Goal: Information Seeking & Learning: Learn about a topic

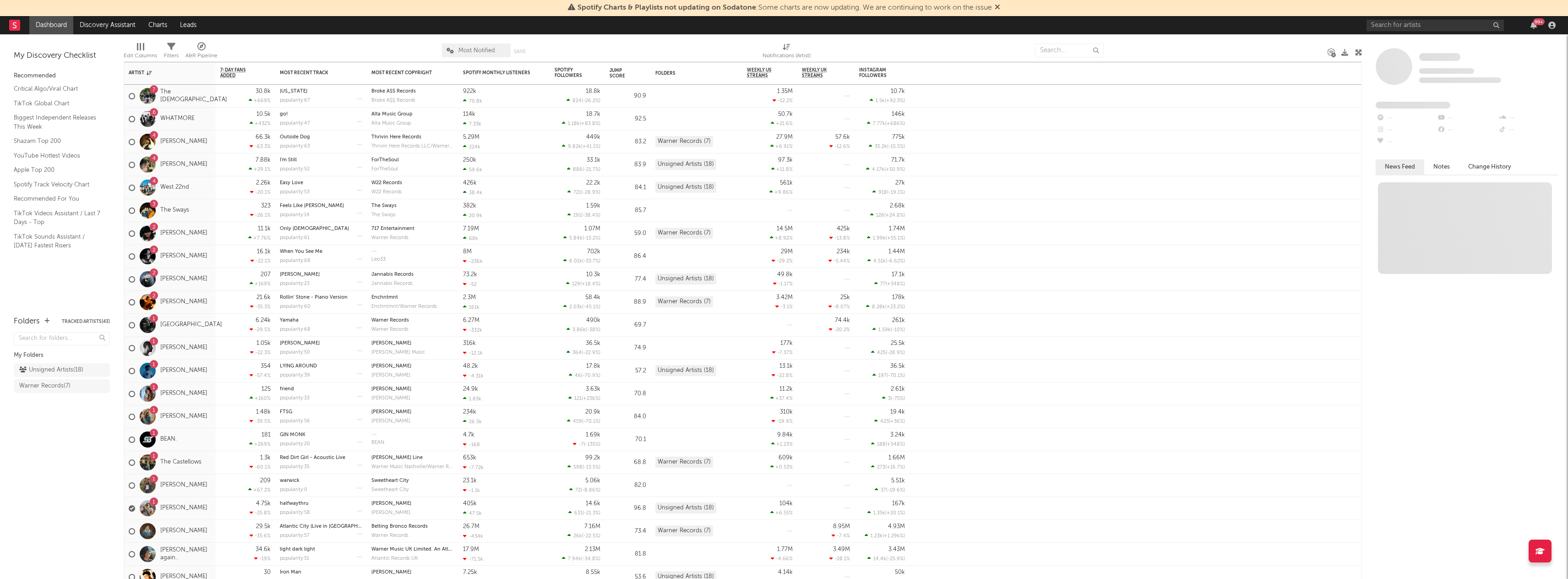
click at [1402, 15] on div "Spotify Charts & Playlists not updating on Sodatone : Some charts are now updat…" at bounding box center [784, 8] width 1568 height 16
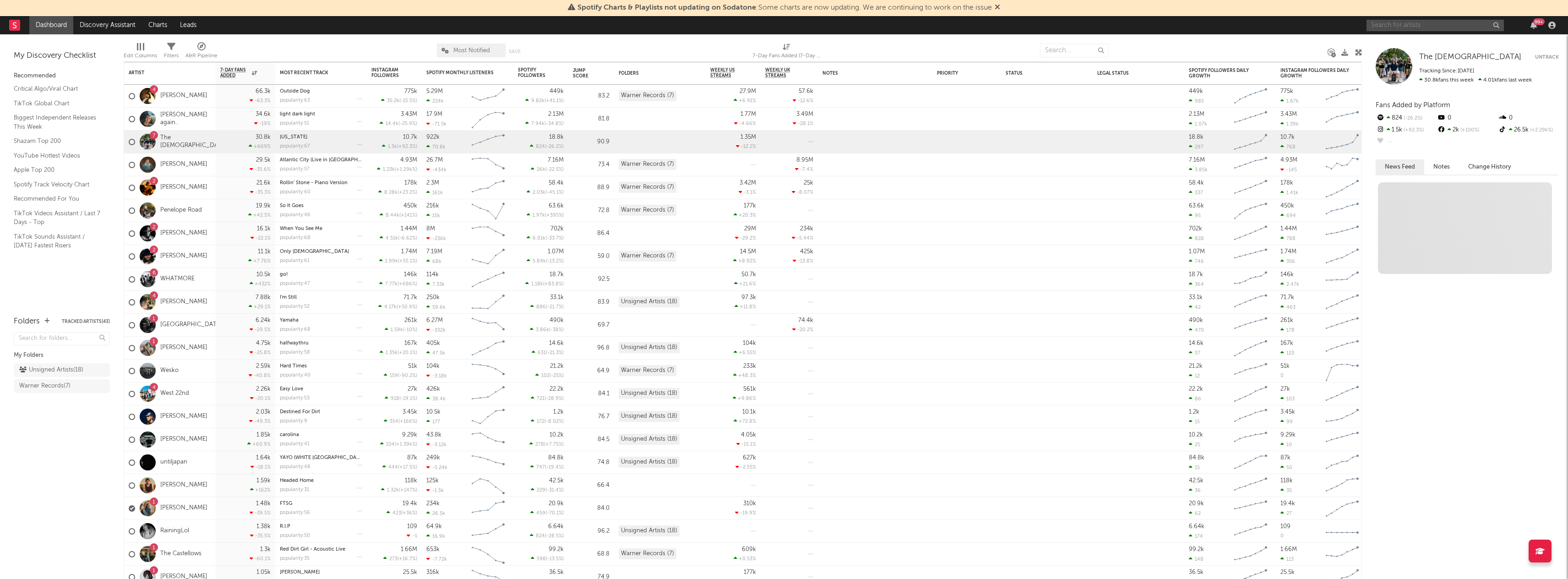
click at [1402, 21] on input "text" at bounding box center [1435, 25] width 137 height 12
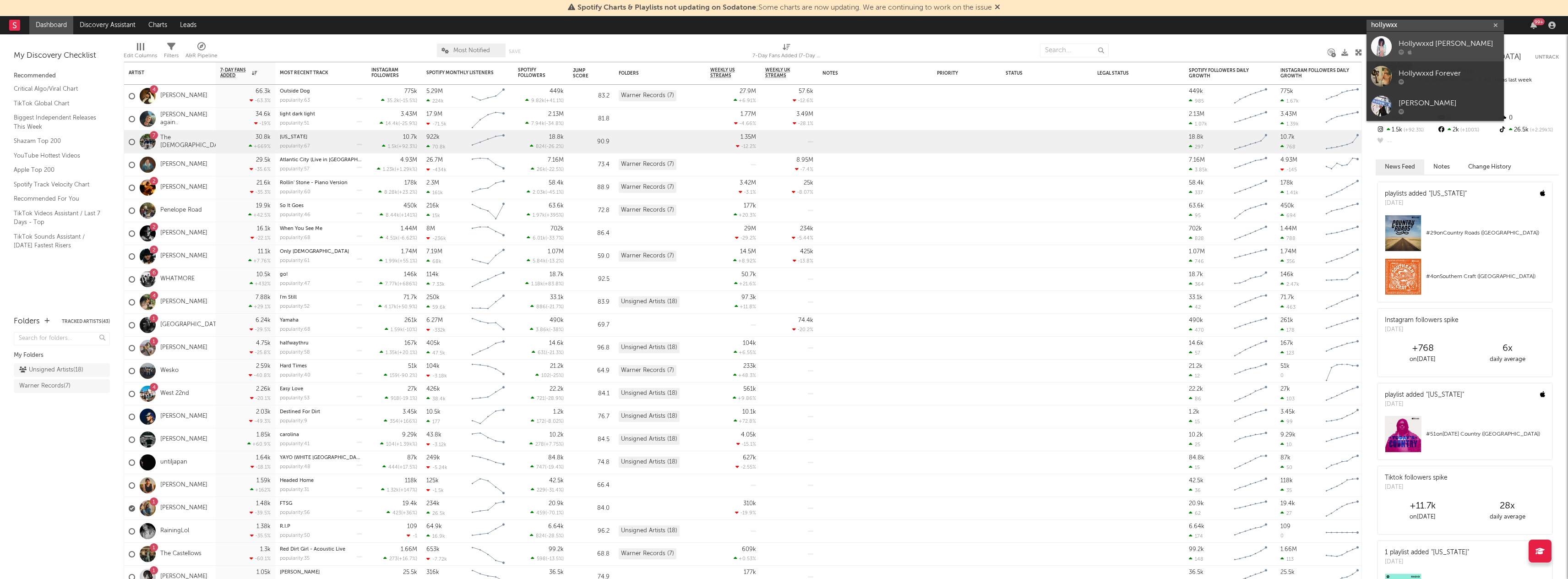
type input "hollywxx"
click at [1417, 43] on div "Hollywxxd Rocky" at bounding box center [1449, 43] width 101 height 11
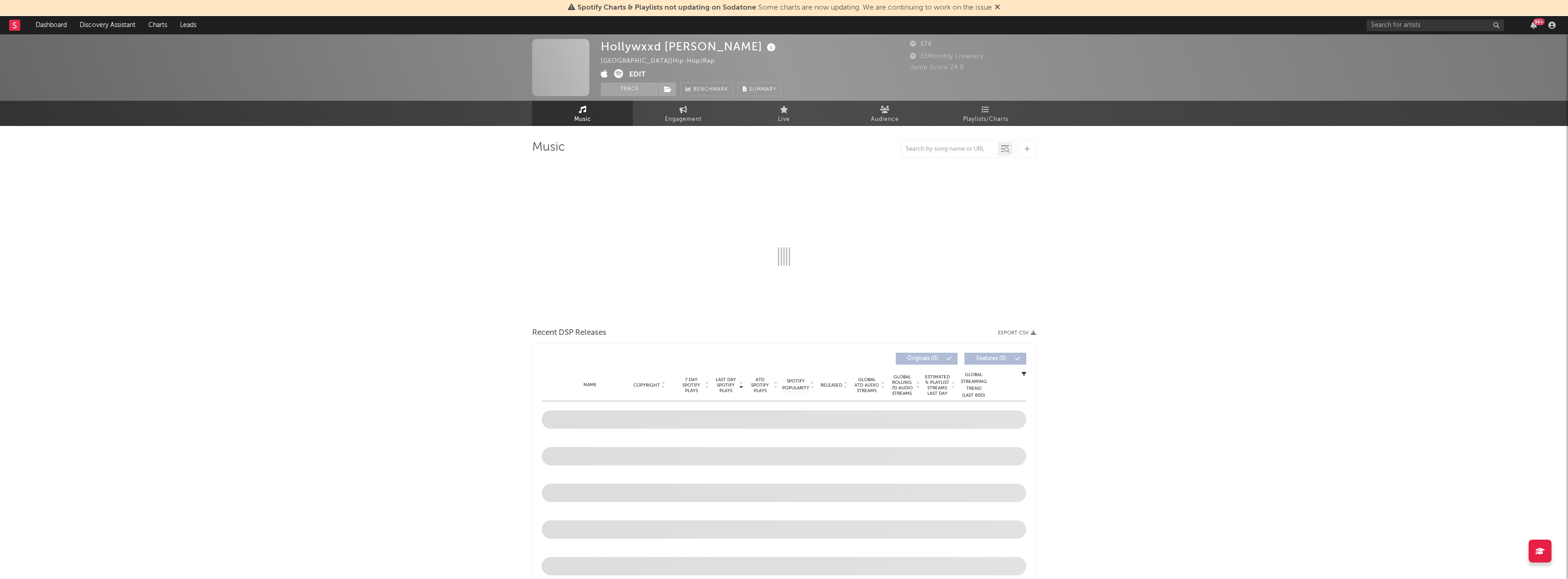
select select "1w"
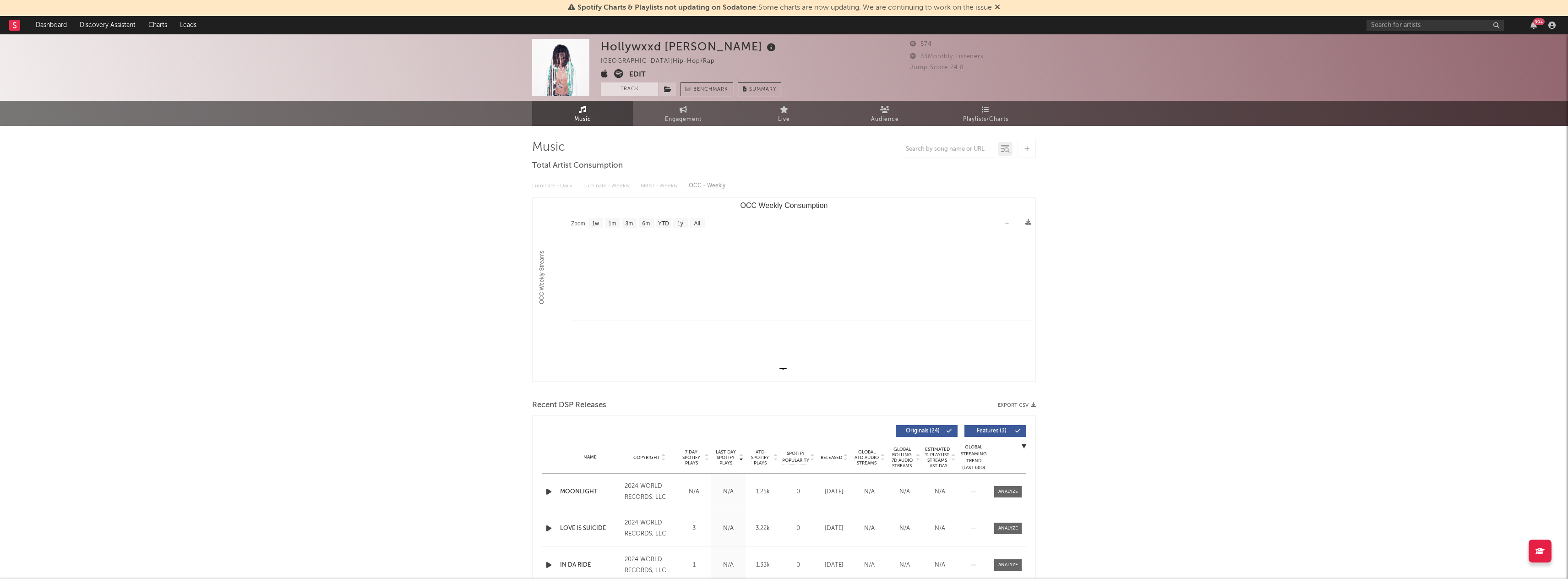
click at [637, 92] on button "Track" at bounding box center [629, 88] width 58 height 13
select select "1w"
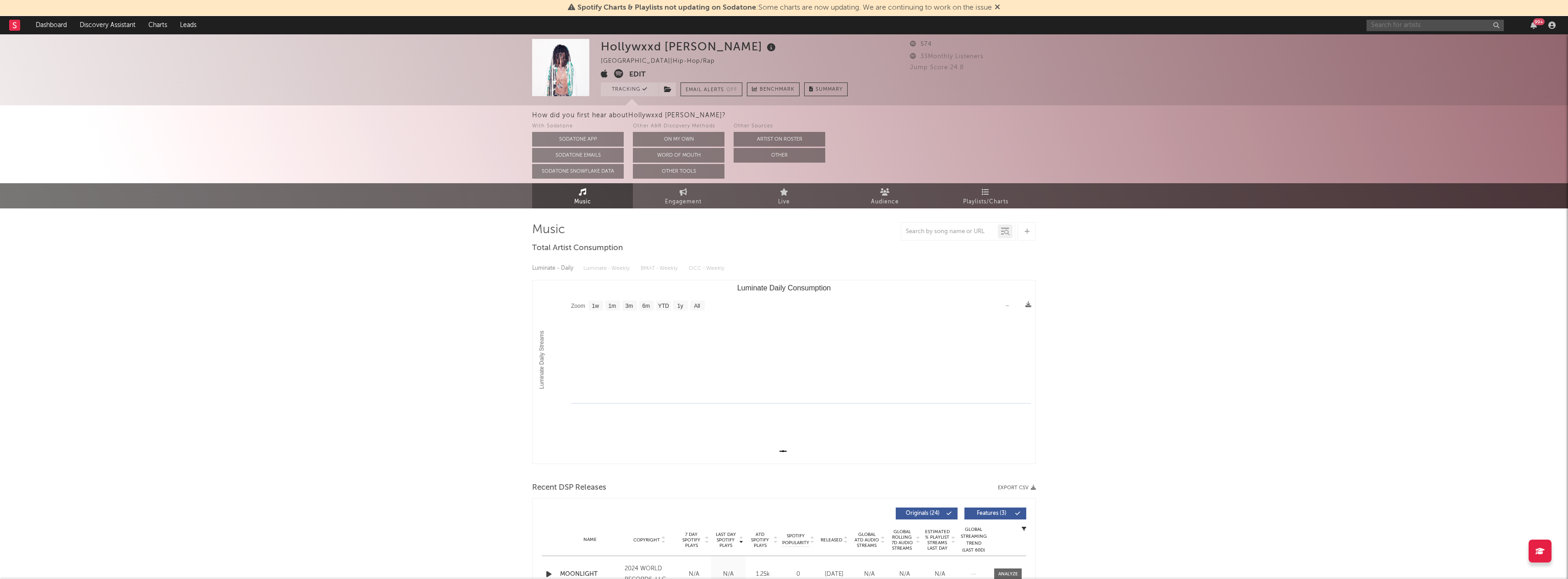
click at [1406, 24] on input "text" at bounding box center [1435, 25] width 137 height 12
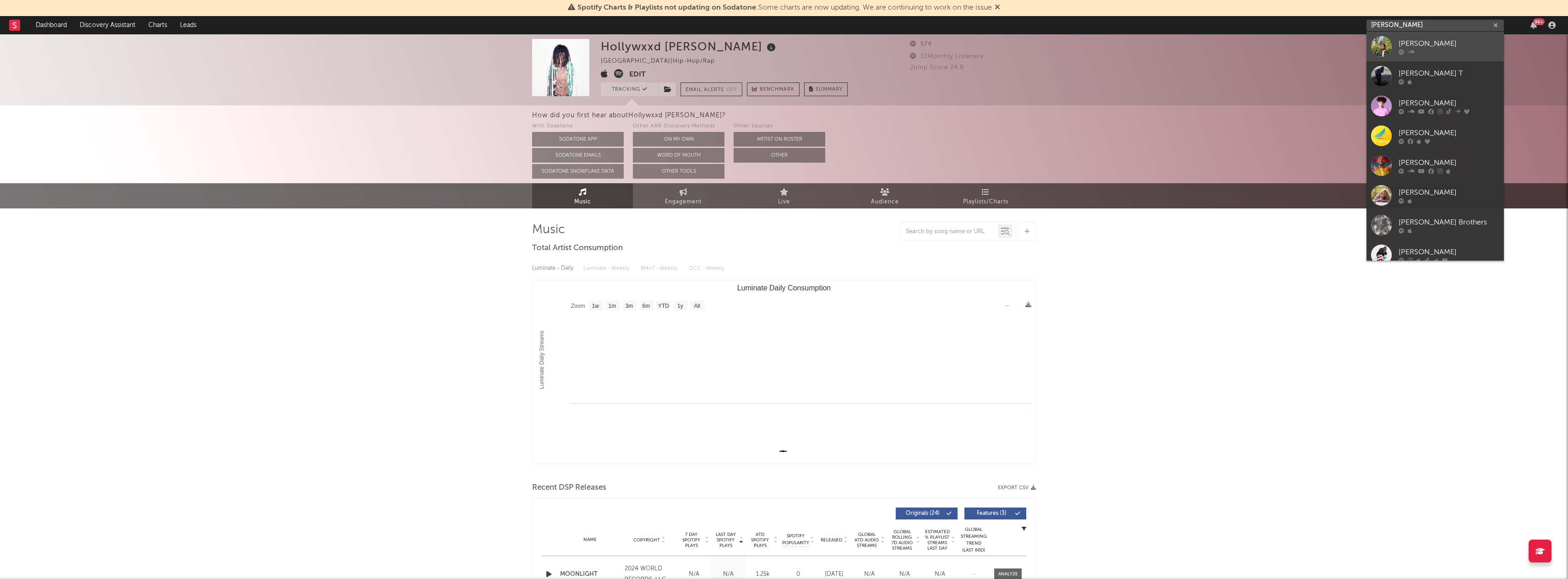
type input "Reil"
click at [1408, 40] on div "Reil" at bounding box center [1449, 43] width 101 height 11
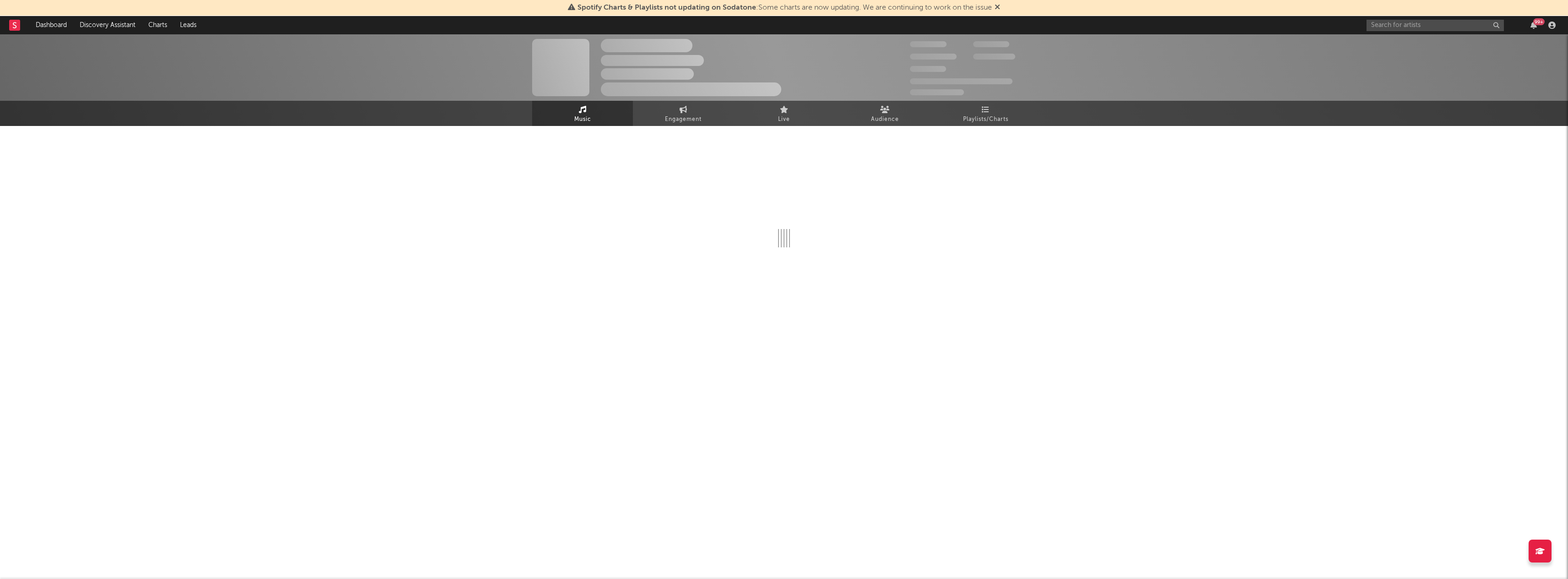
select select "1w"
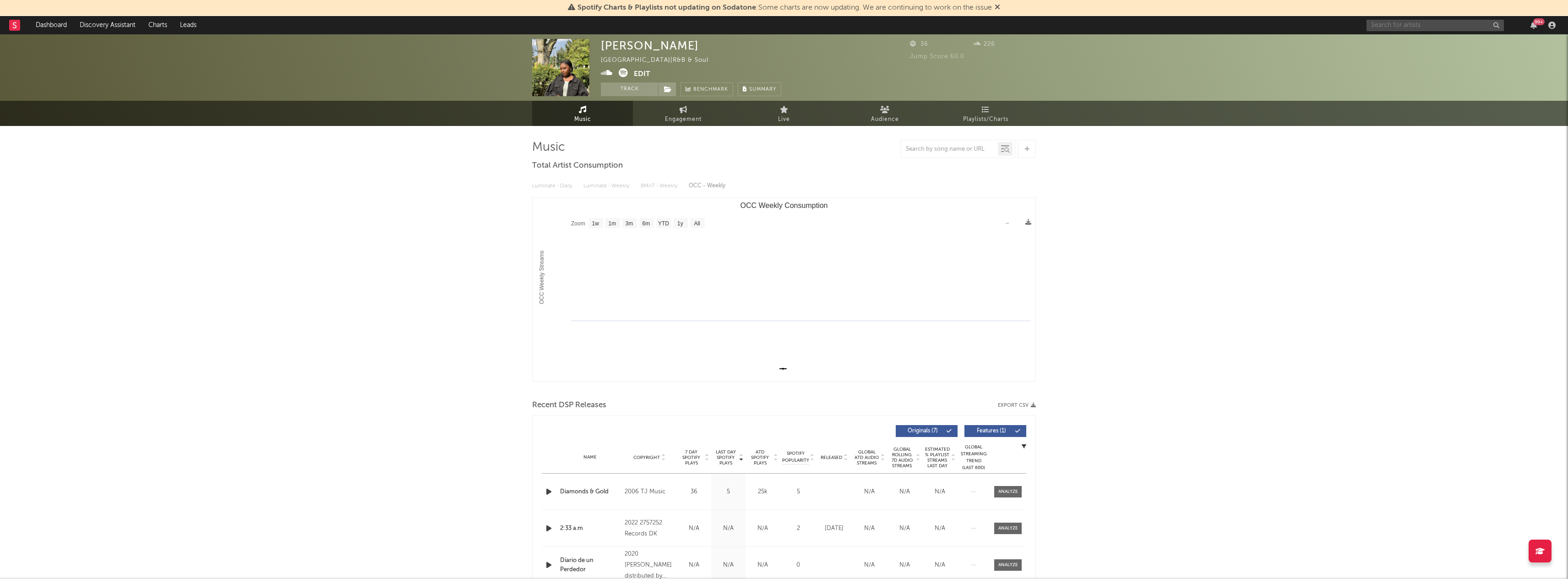
click at [1375, 27] on input "text" at bounding box center [1435, 25] width 137 height 12
click at [913, 250] on rect "OCC Weekly Consumption" at bounding box center [783, 290] width 502 height 183
click at [595, 118] on link "Music" at bounding box center [583, 114] width 101 height 25
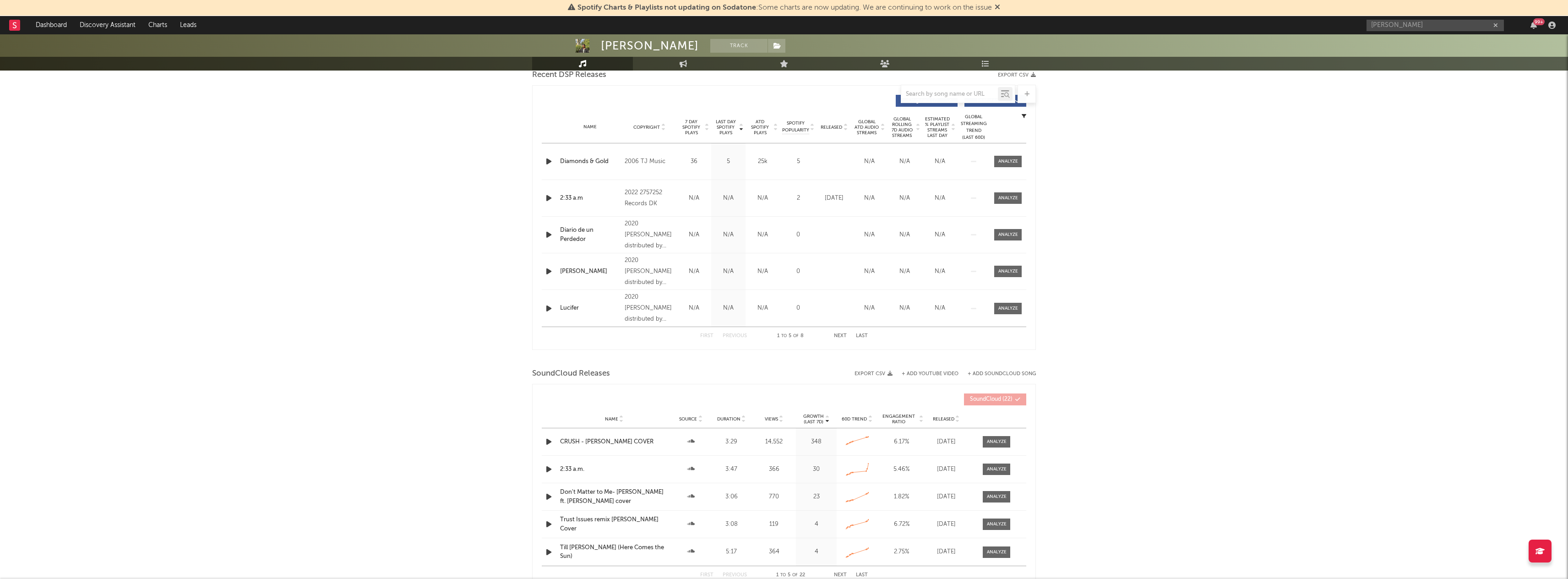
scroll to position [323, 0]
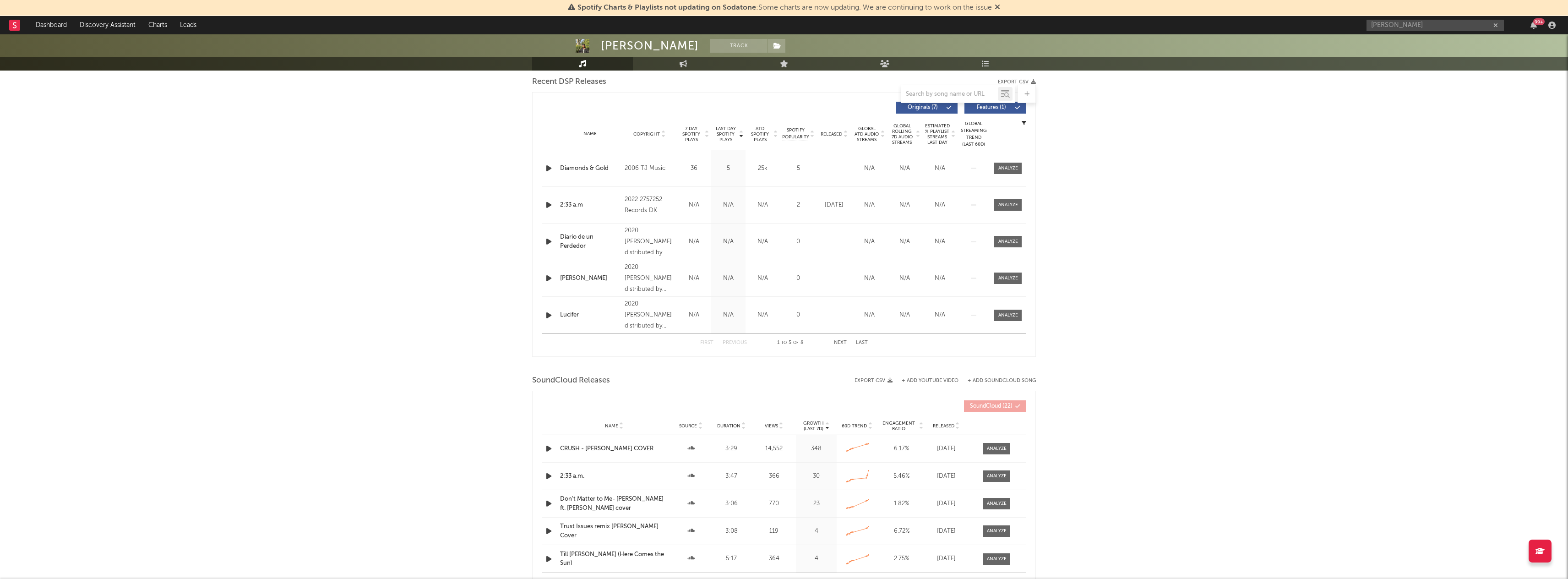
click at [838, 342] on button "Next" at bounding box center [840, 342] width 13 height 5
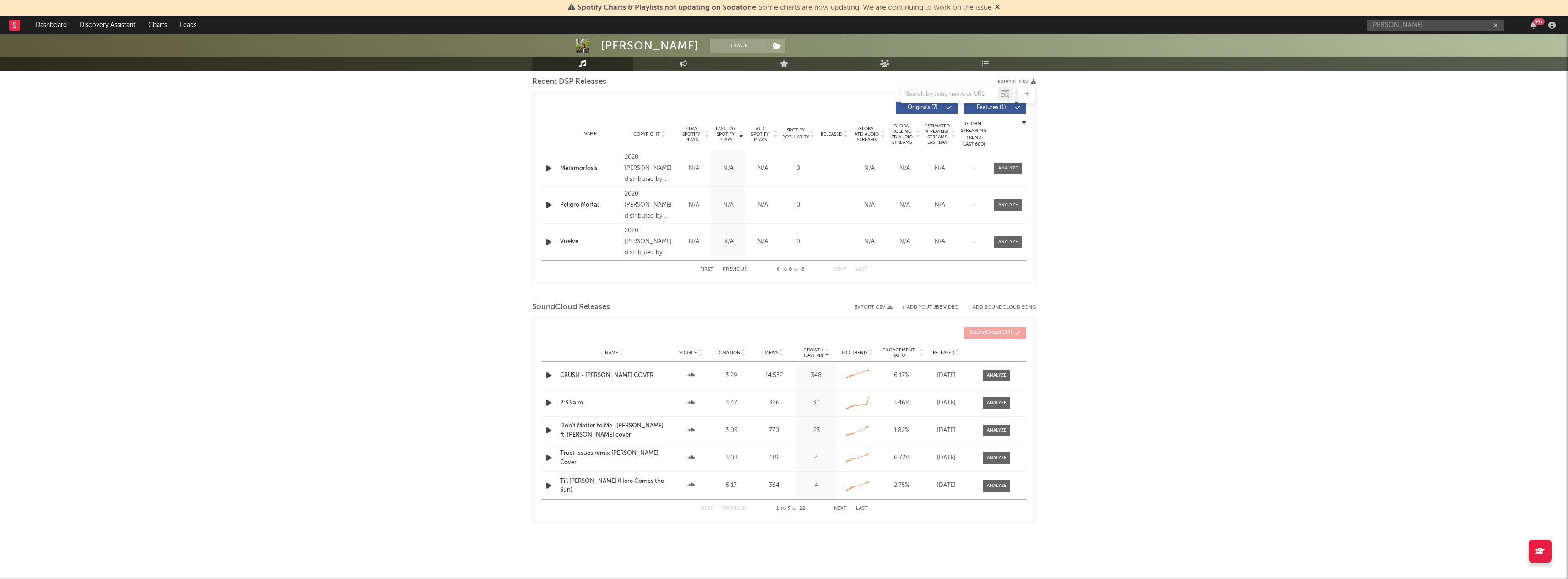
click at [840, 266] on div "First Previous 6 to 8 of 8 Next Last" at bounding box center [784, 269] width 167 height 18
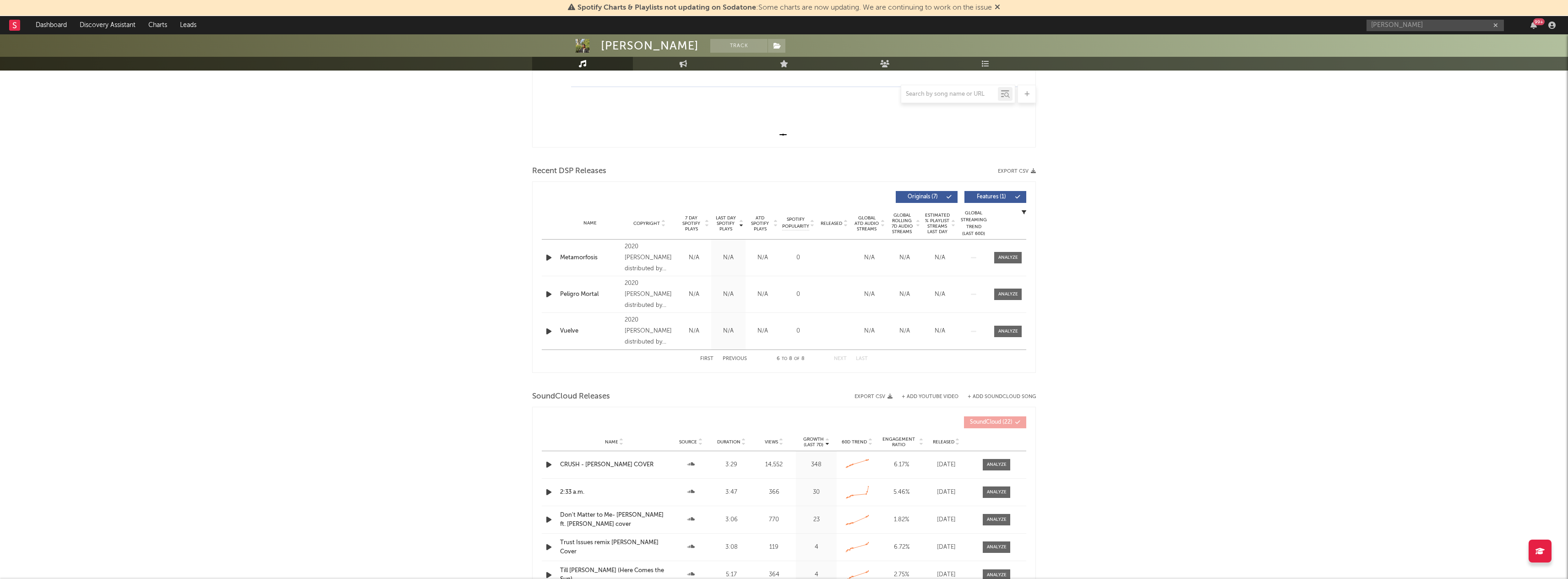
scroll to position [233, 0]
click at [924, 203] on button "Originals ( 7 )" at bounding box center [926, 198] width 62 height 12
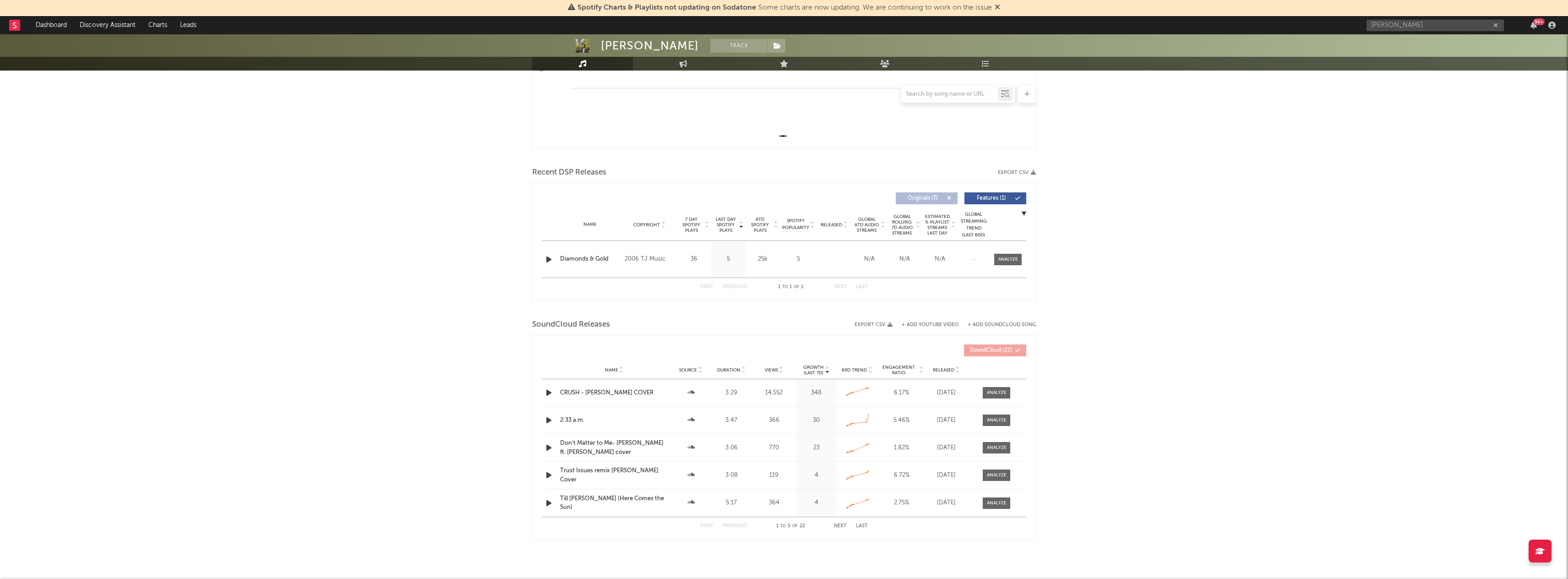
click at [924, 200] on span "Originals ( 7 )" at bounding box center [922, 198] width 42 height 6
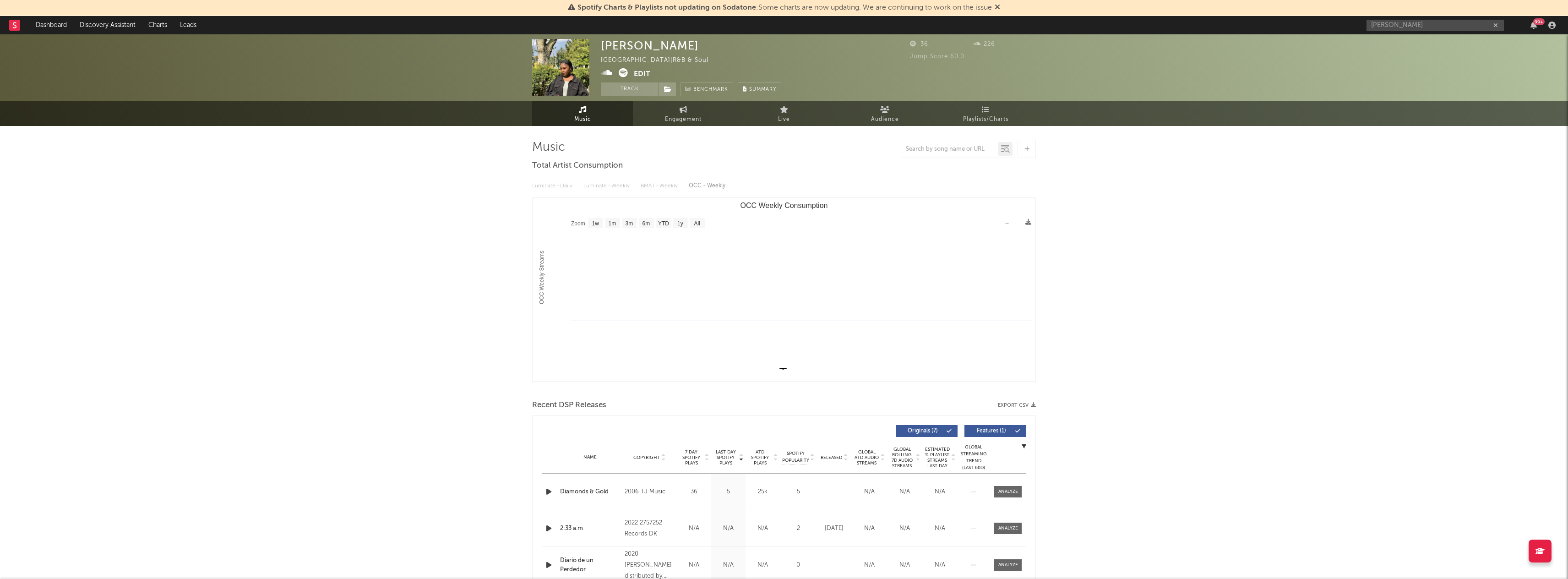
scroll to position [0, 0]
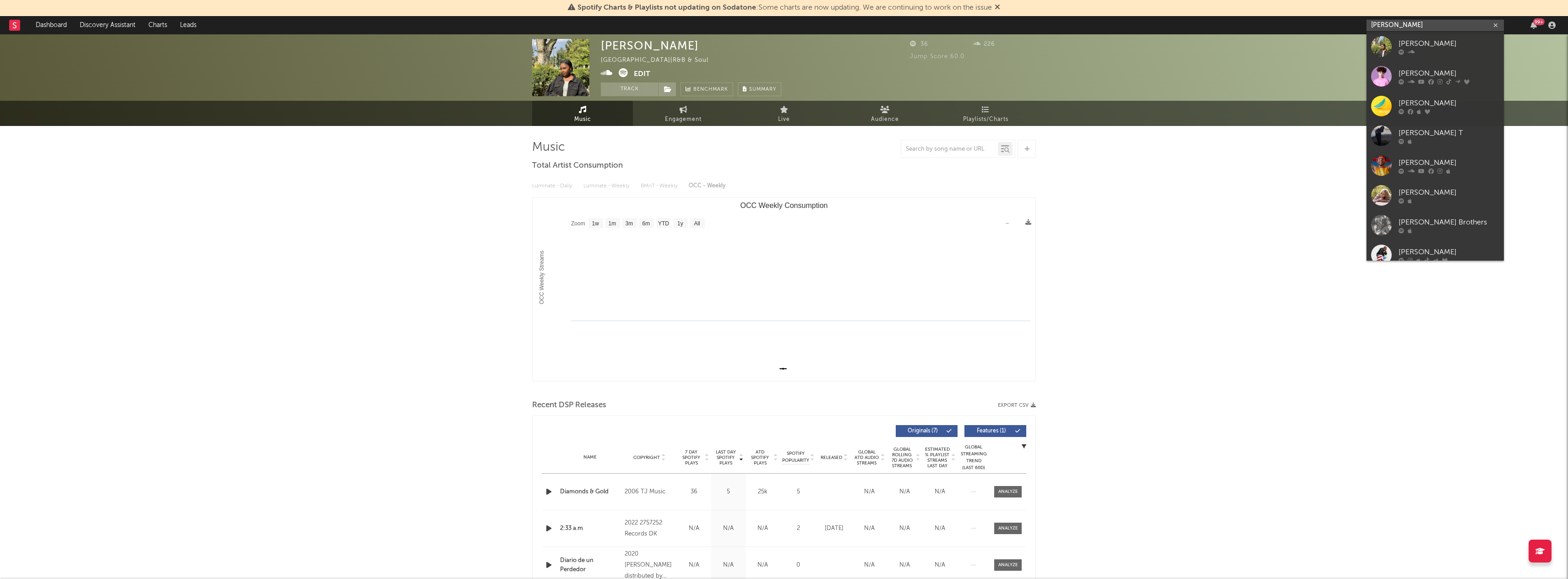
click at [1413, 29] on input "REIL" at bounding box center [1435, 25] width 137 height 12
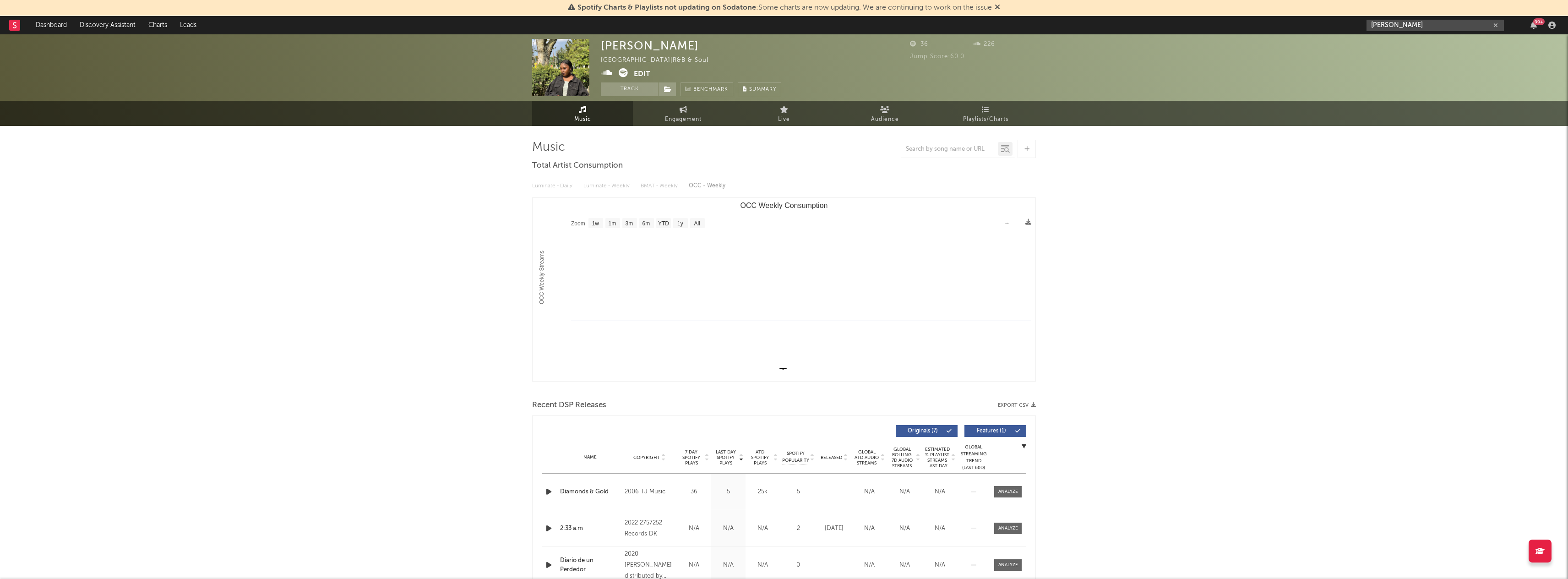
drag, startPoint x: 1410, startPoint y: 26, endPoint x: 1356, endPoint y: 26, distance: 54.0
click at [1356, 26] on nav "Dashboard Discovery Assistant Charts Leads REIL 99 +" at bounding box center [784, 24] width 1568 height 18
click at [1428, 30] on input "reil" at bounding box center [1435, 25] width 137 height 12
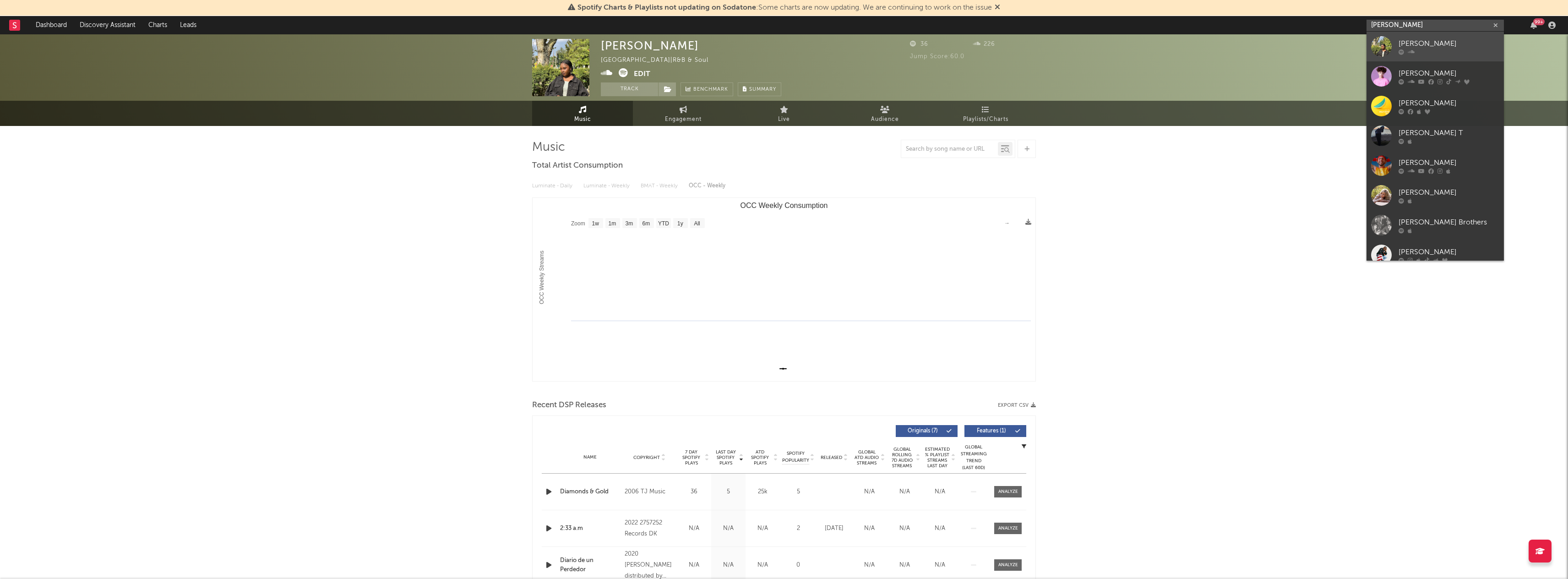
type input "rEIL"
click at [1413, 43] on div "Reil" at bounding box center [1449, 43] width 101 height 11
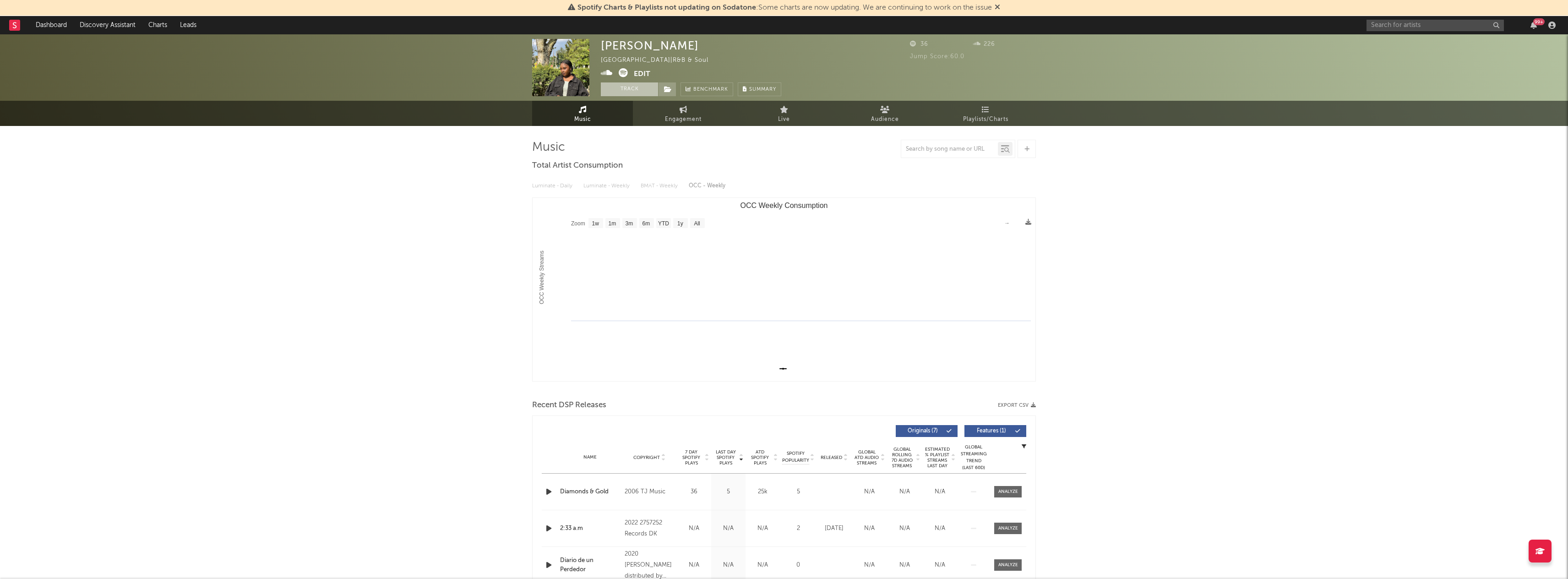
click at [638, 92] on button "Track" at bounding box center [629, 88] width 58 height 13
select select "1w"
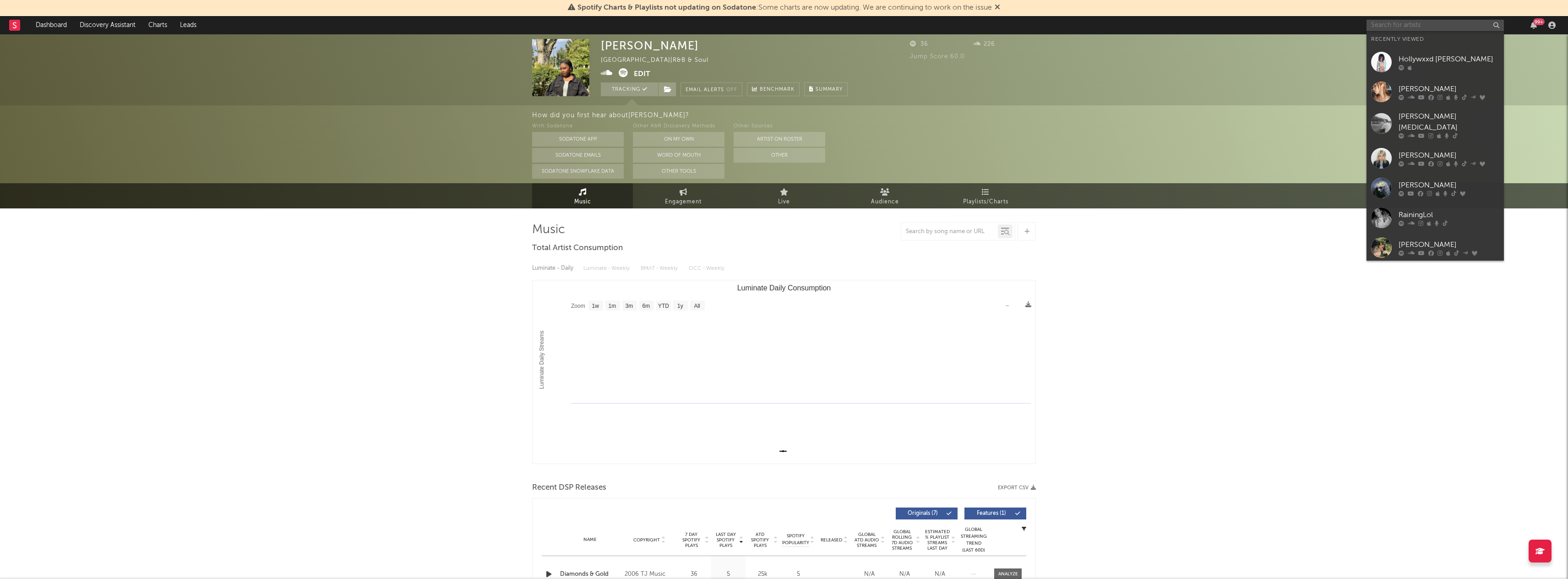
click at [1377, 27] on input "text" at bounding box center [1435, 25] width 137 height 12
type input "ashley singh"
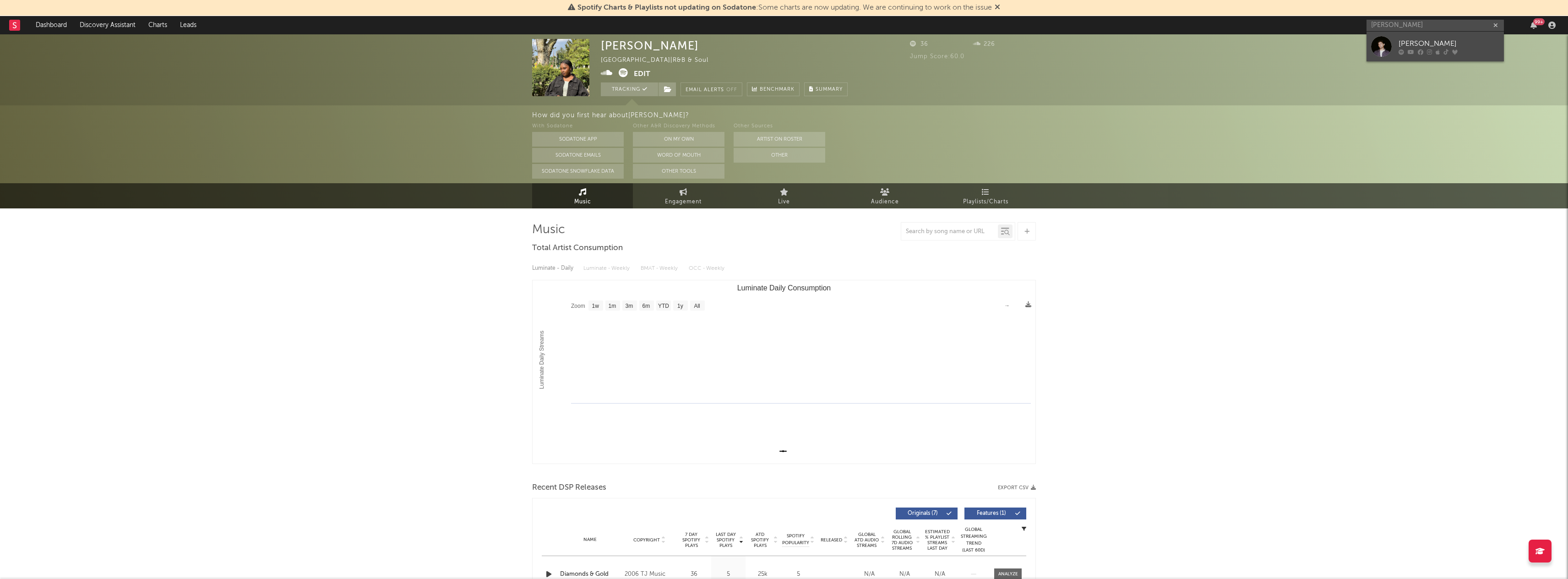
click at [1432, 39] on div "Ashley Singh" at bounding box center [1449, 43] width 101 height 11
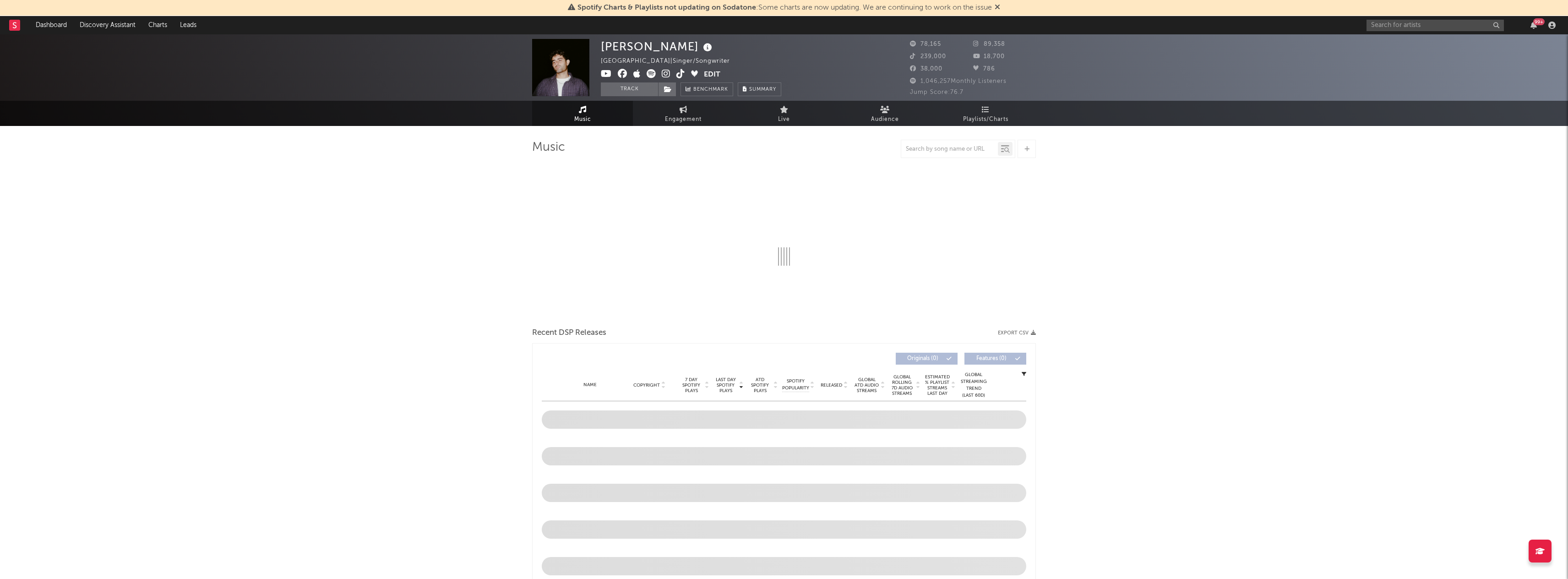
scroll to position [11, 0]
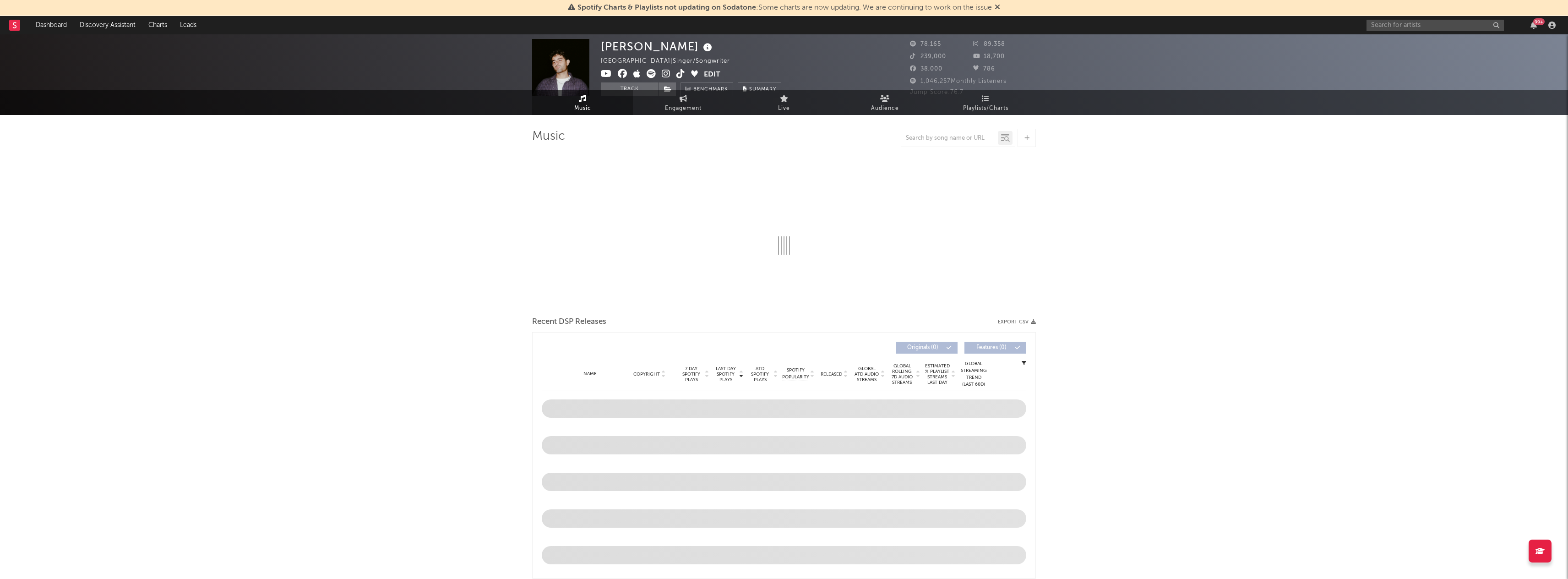
select select "6m"
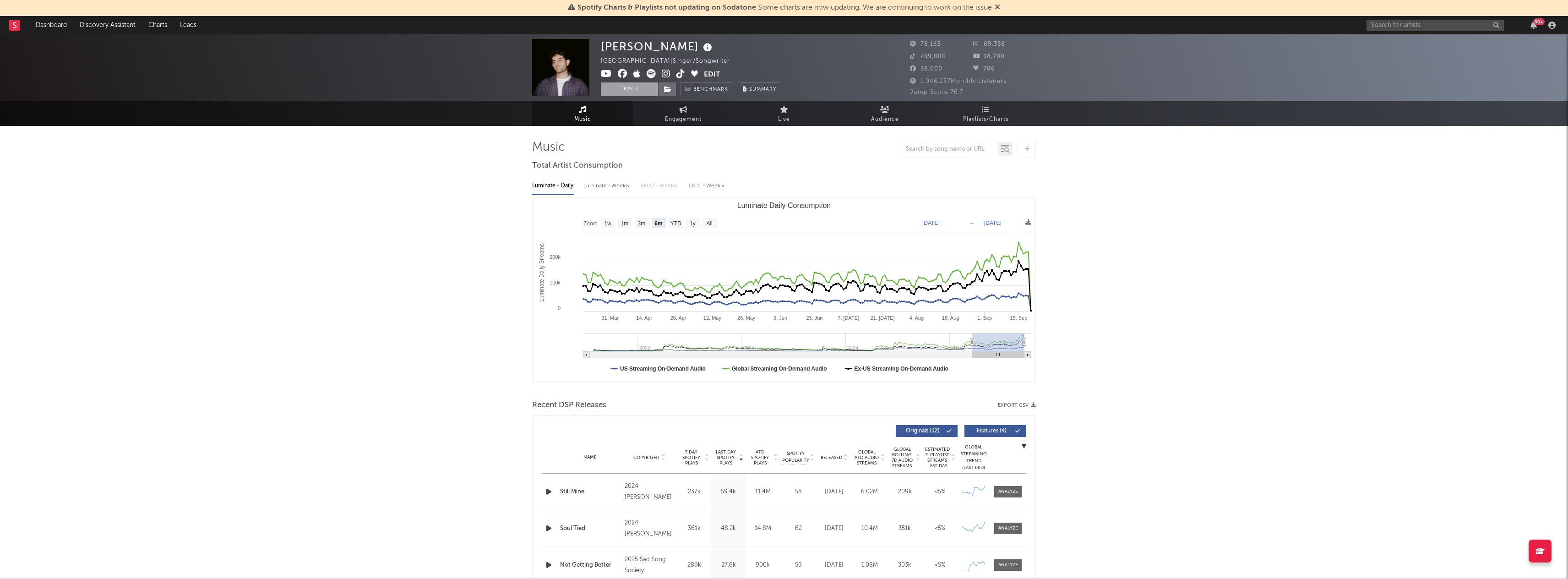
scroll to position [0, 0]
click at [646, 93] on button "Track" at bounding box center [629, 88] width 58 height 13
select select "6m"
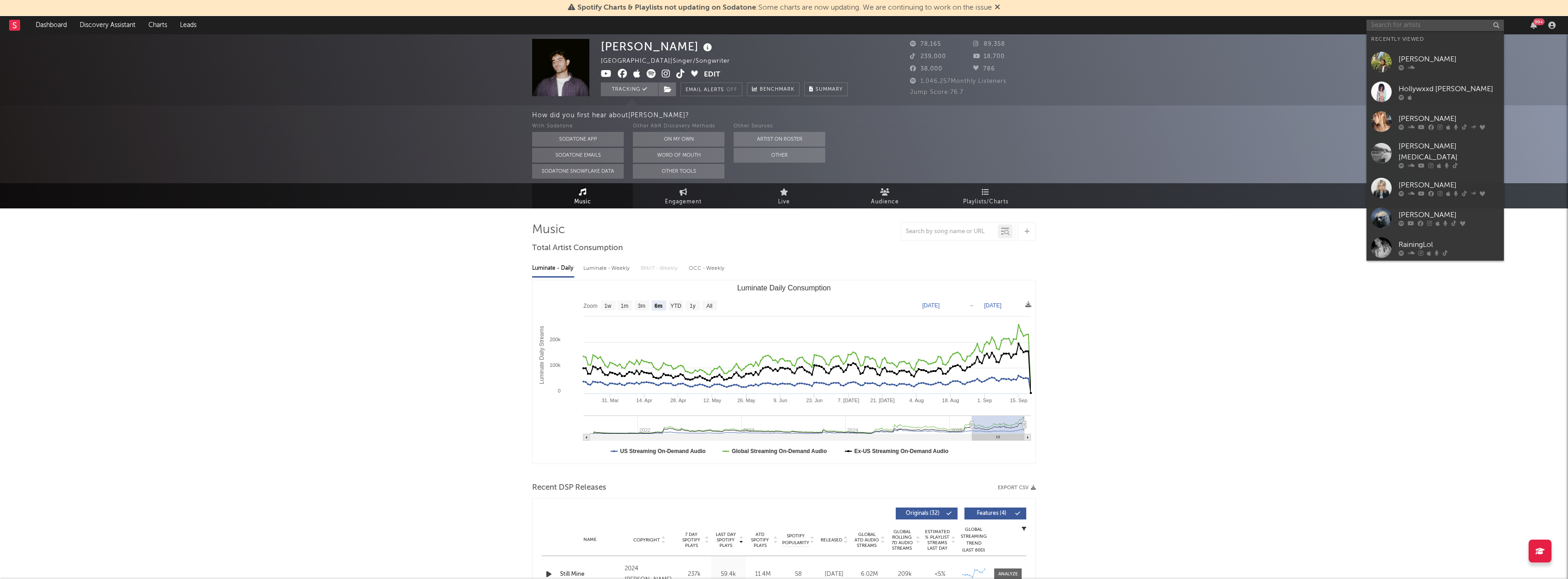
click at [1435, 21] on input "text" at bounding box center [1435, 25] width 137 height 12
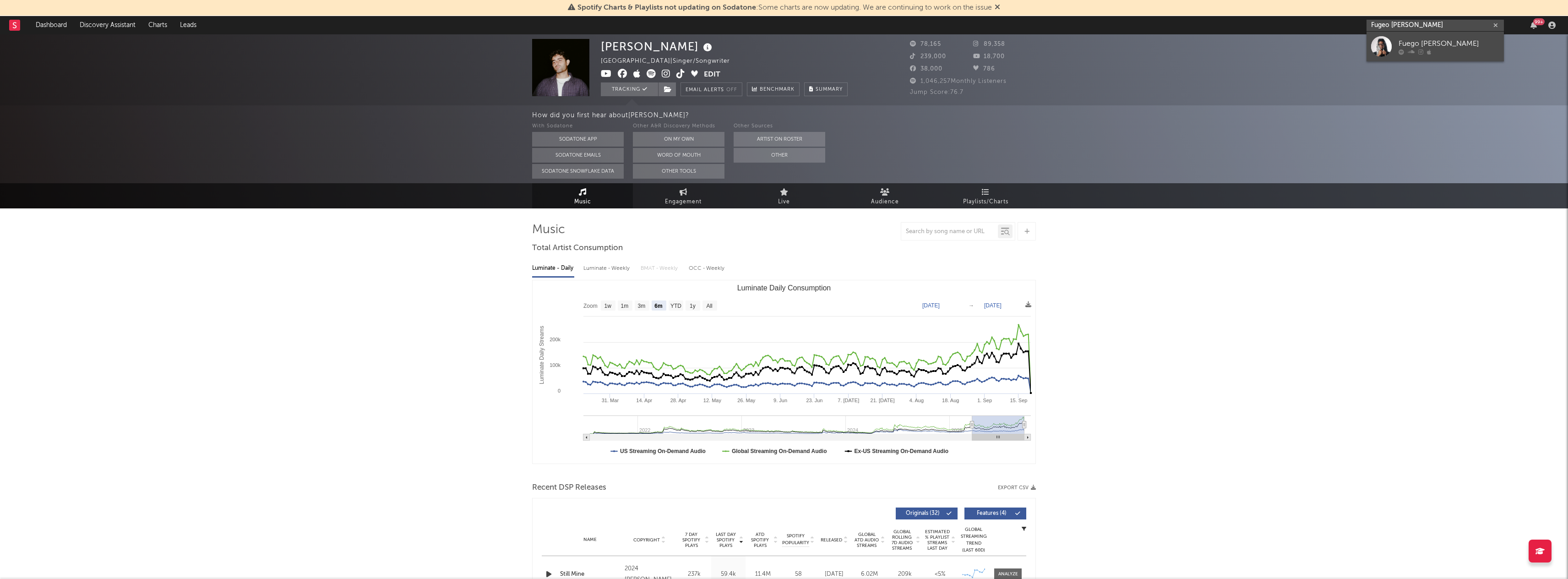
type input "Fugeo baine"
click at [1432, 42] on div "Fuego Baine" at bounding box center [1449, 43] width 101 height 11
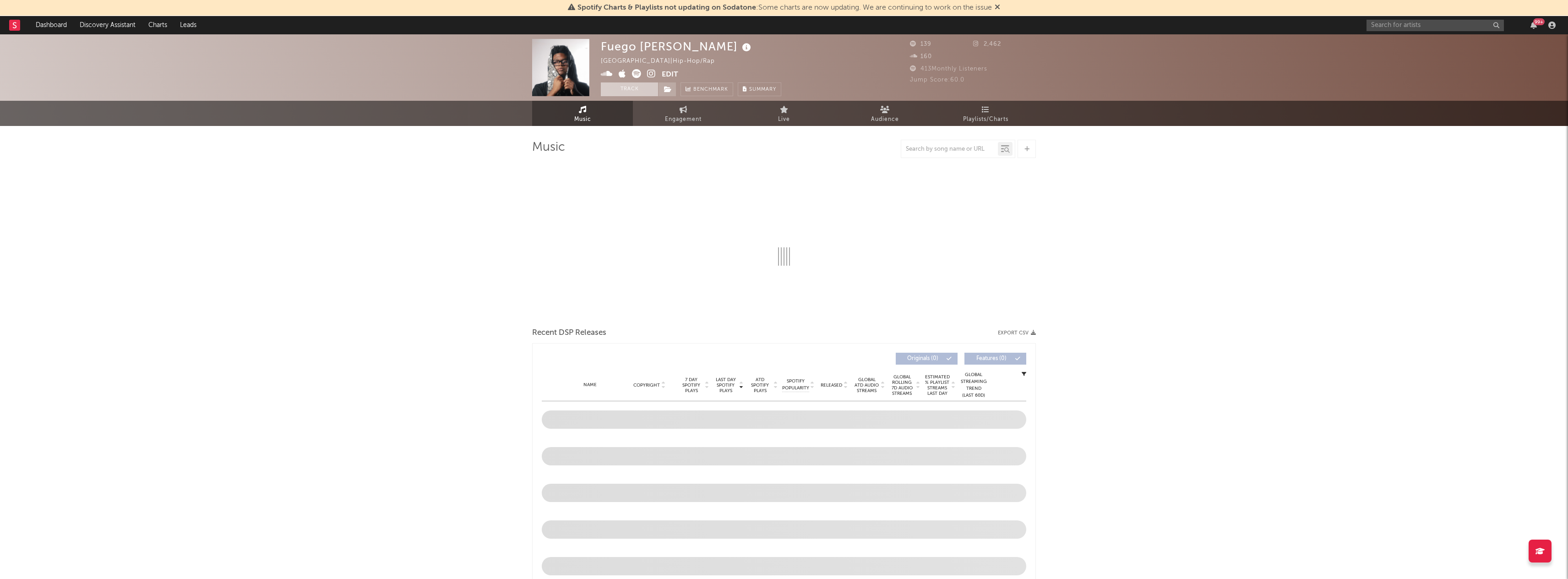
click at [637, 83] on button "Track" at bounding box center [629, 88] width 58 height 13
select select "1w"
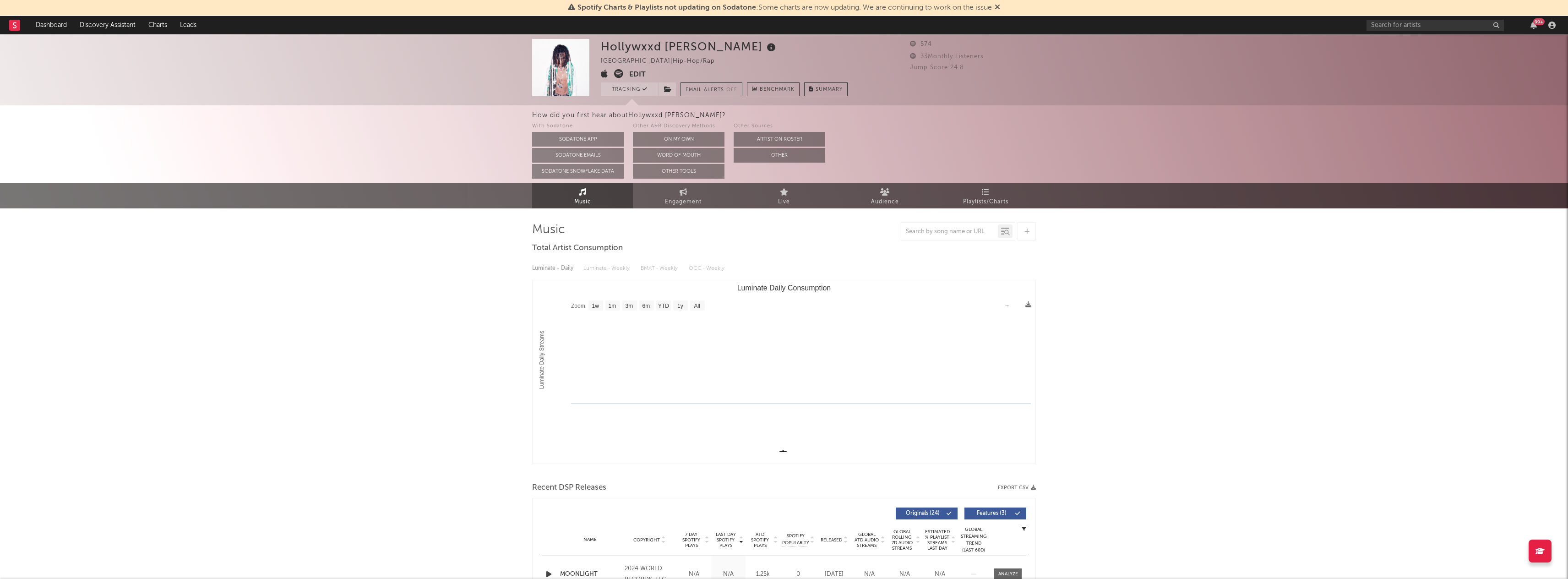
select select "1w"
